Goal: Navigation & Orientation: Find specific page/section

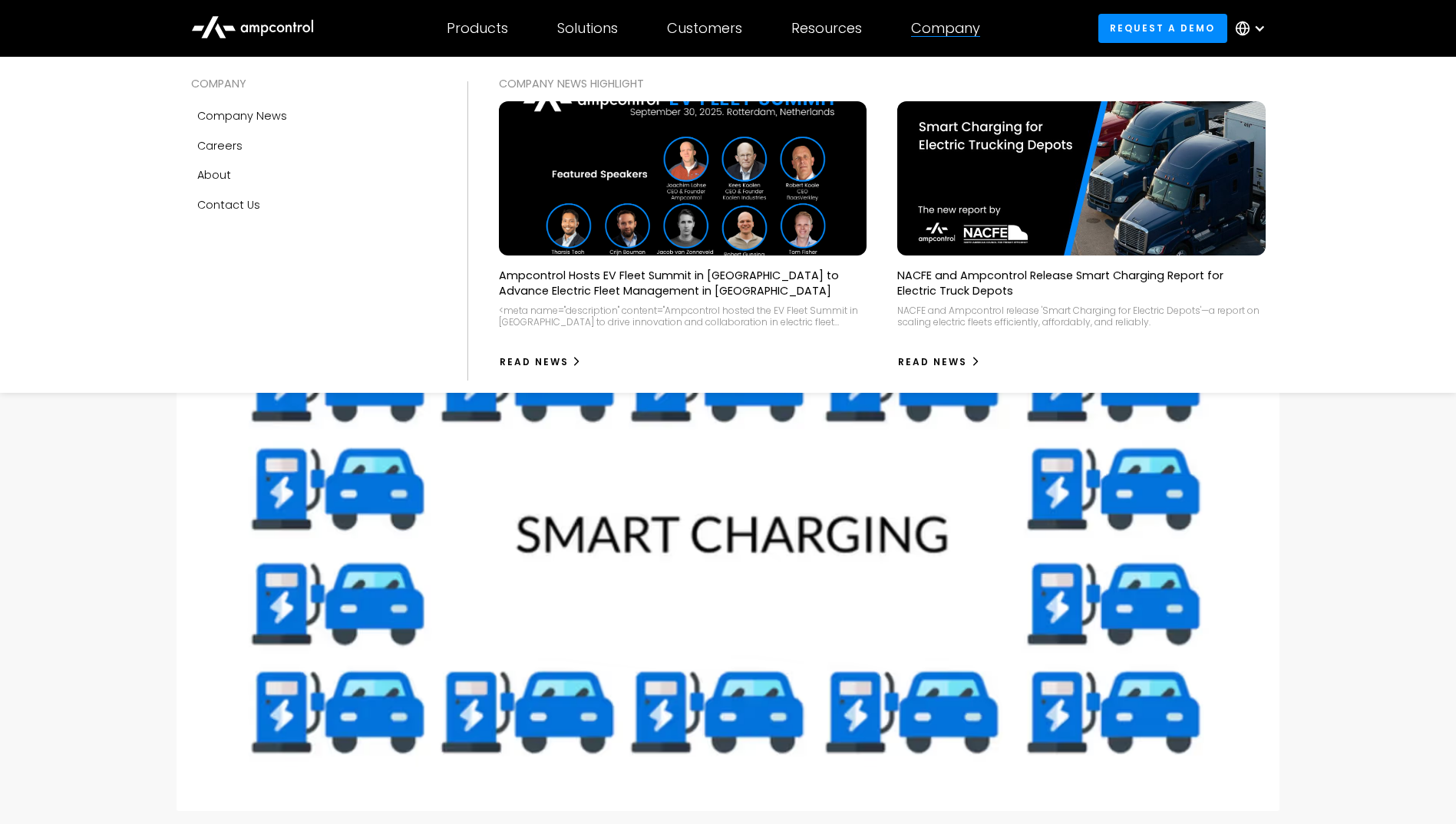
click at [935, 28] on div "Company" at bounding box center [945, 28] width 70 height 17
click at [967, 30] on div "Company" at bounding box center [945, 28] width 70 height 17
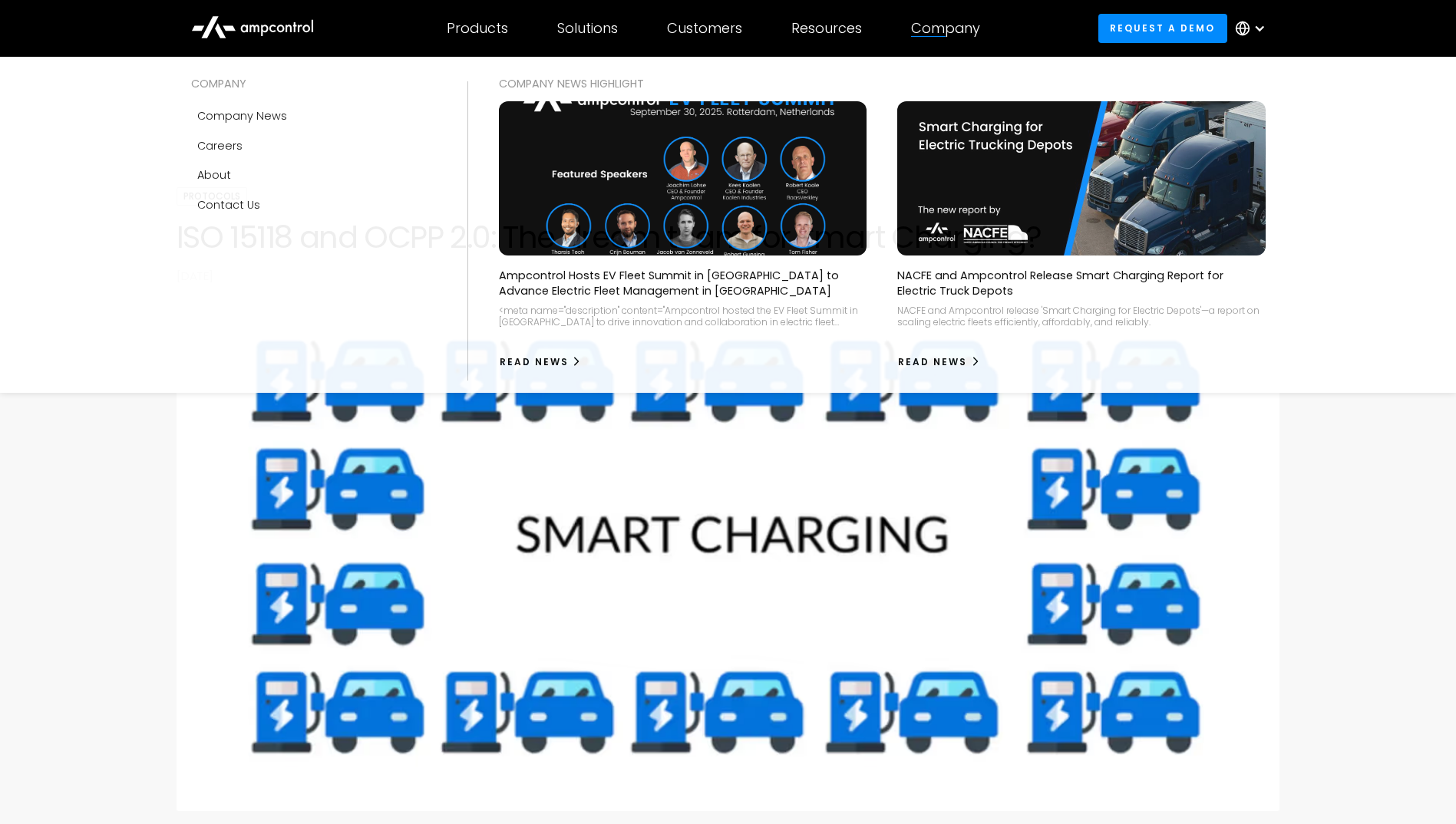
click at [942, 32] on div "Company" at bounding box center [945, 28] width 70 height 17
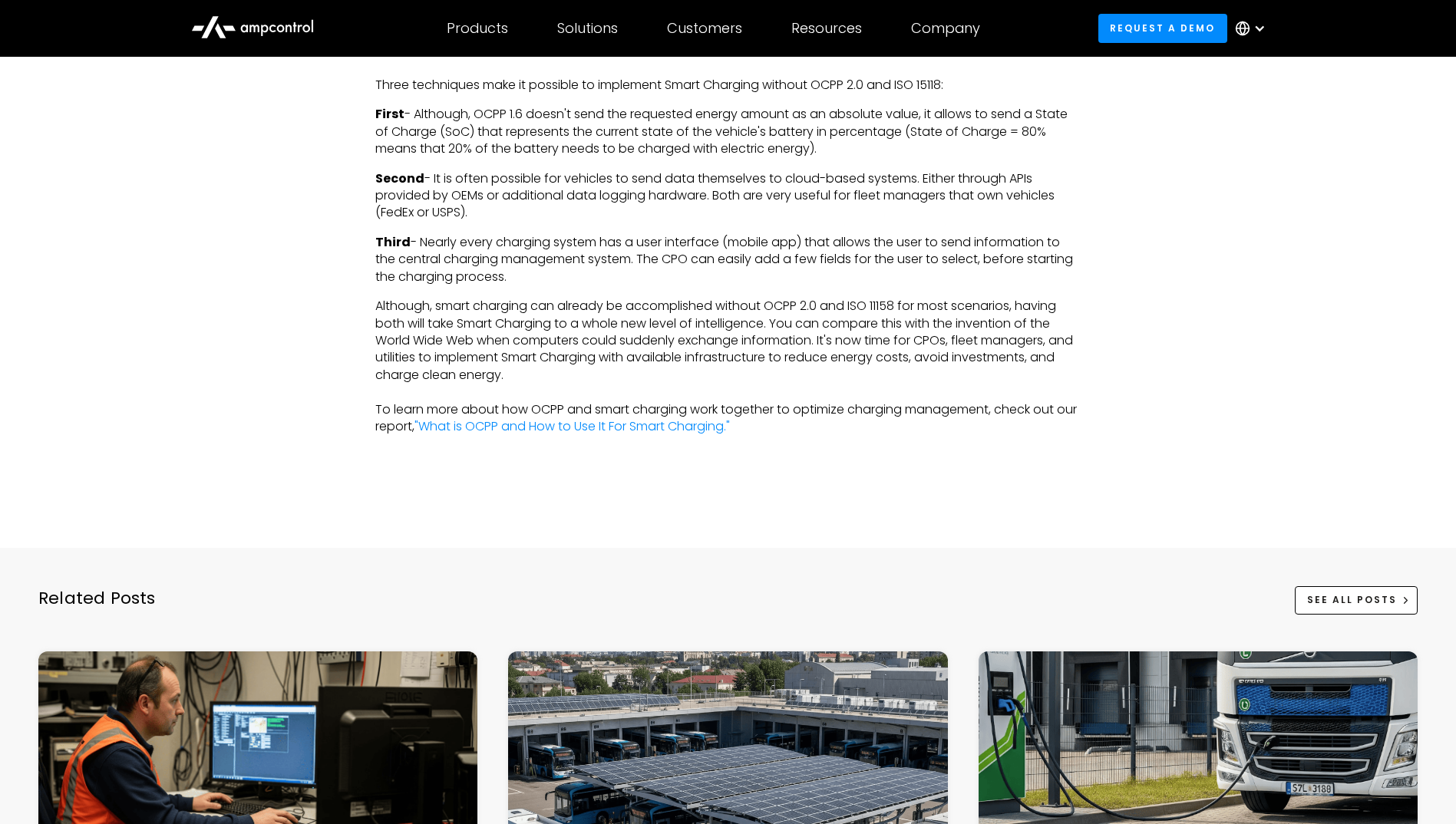
scroll to position [3069, 0]
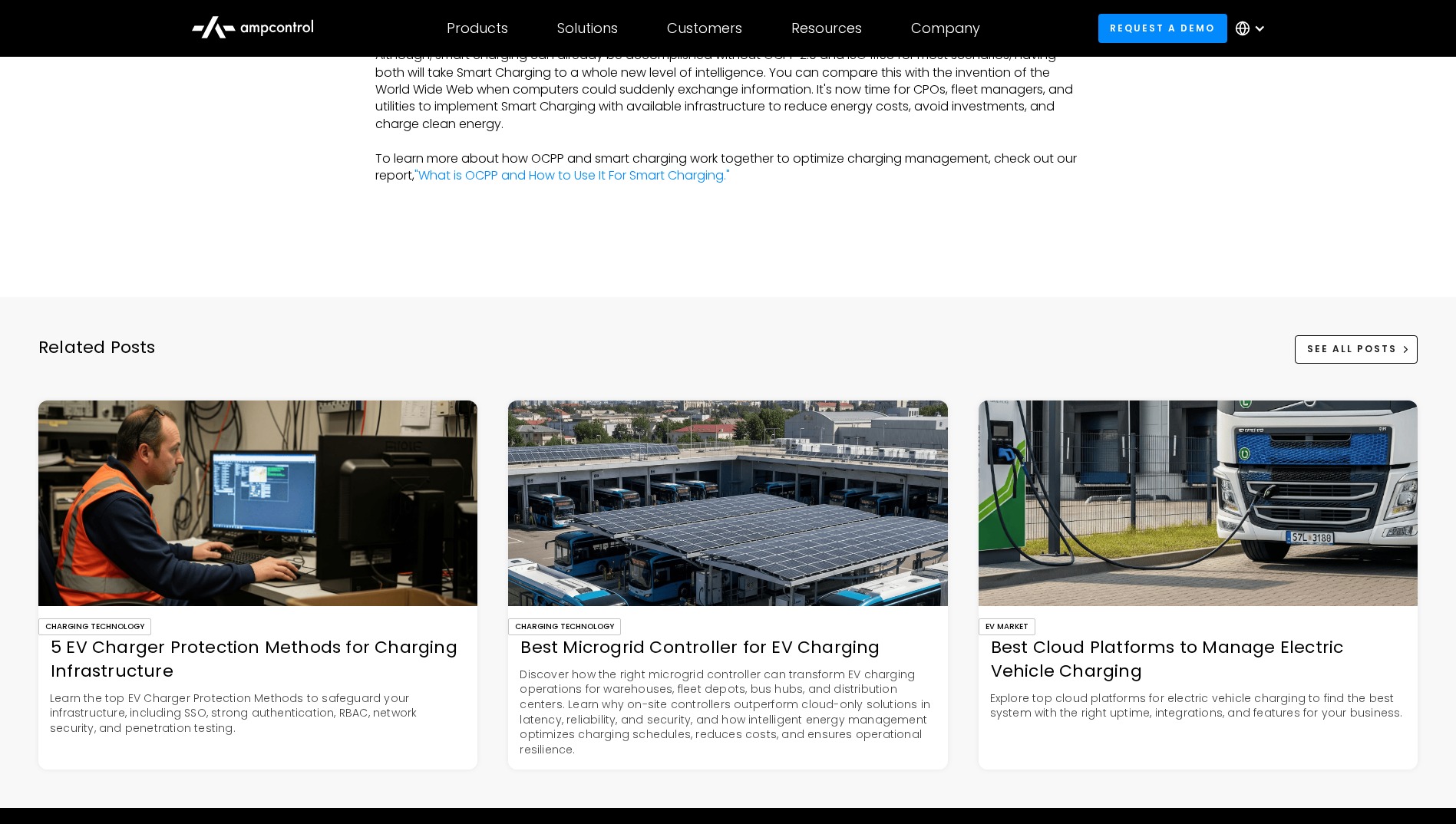
click at [1262, 32] on div at bounding box center [1259, 29] width 12 height 12
click at [217, 27] on icon at bounding box center [220, 30] width 11 height 14
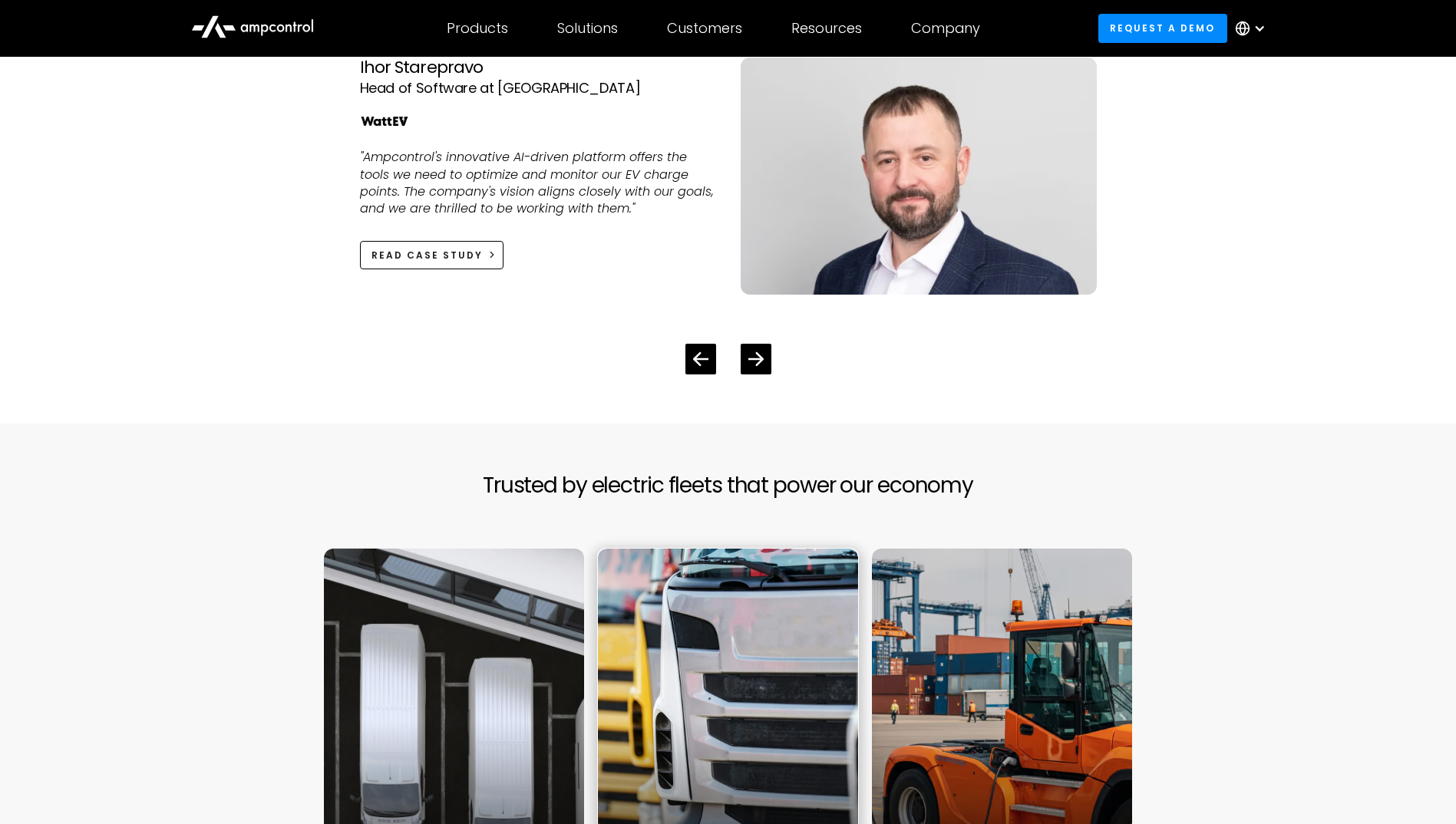
scroll to position [3989, 0]
